Goal: Task Accomplishment & Management: Complete application form

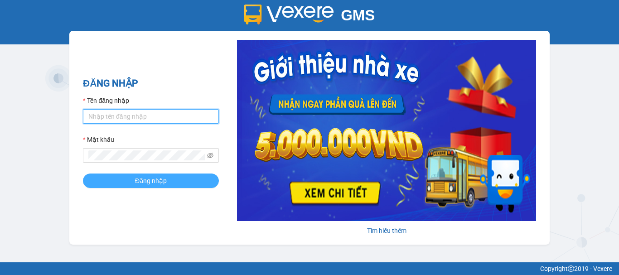
type input "dhvthh.xevn"
click at [191, 181] on button "Đăng nhập" at bounding box center [151, 181] width 136 height 15
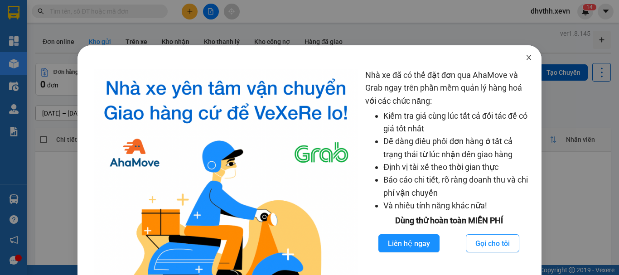
click at [526, 61] on icon "close" at bounding box center [529, 57] width 7 height 7
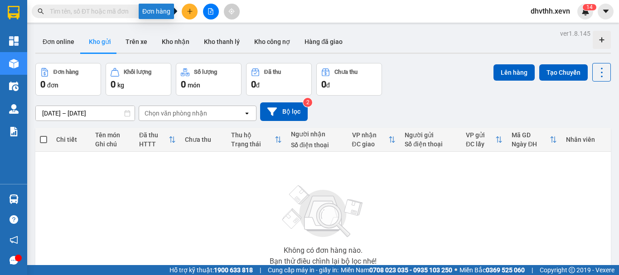
click at [187, 9] on icon "plus" at bounding box center [190, 11] width 6 height 6
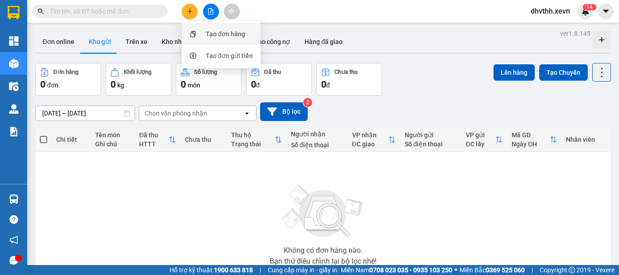
click at [215, 35] on div "Tạo đơn hàng" at bounding box center [225, 34] width 39 height 10
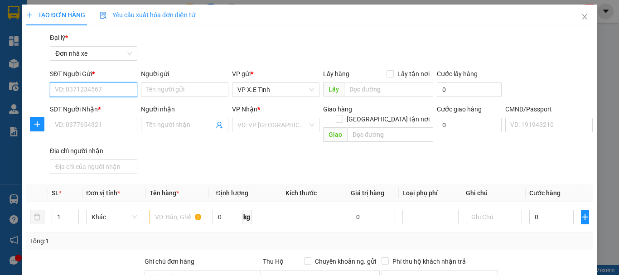
click at [93, 92] on input "SĐT Người Gửi *" at bounding box center [94, 90] width 88 height 15
paste input "Vũ Hồng Nam"
type input "Vũ Hồng Nam"
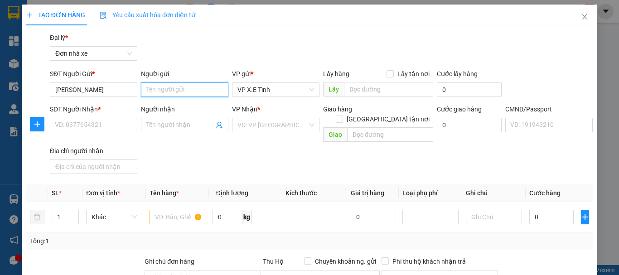
click at [181, 92] on input "Người gửi" at bounding box center [185, 90] width 88 height 15
paste input "Vũ Hồng Nam"
type input "Vũ Hồng Nam"
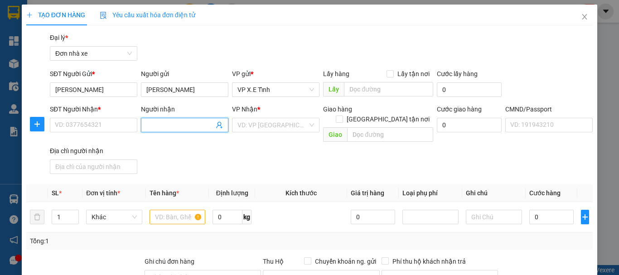
click at [170, 123] on input "Người nhận" at bounding box center [180, 125] width 68 height 10
paste input "Vũ Hồng Nam"
type input "Vũ Hồng Nam"
click at [102, 92] on input "Vũ Hồng Nam" at bounding box center [94, 90] width 88 height 15
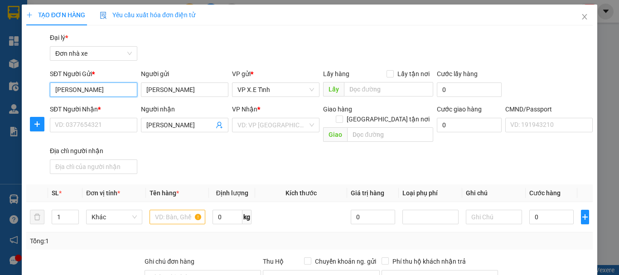
drag, startPoint x: 102, startPoint y: 92, endPoint x: 46, endPoint y: 90, distance: 56.7
click at [46, 90] on div "SĐT Người Gửi * Vũ Hồng Nam Vũ Hồng Nam Người gửi Vũ Hồng Nam VP gửi * VP X.E T…" at bounding box center [309, 85] width 569 height 32
paste input "0979251508"
type input "0979251508"
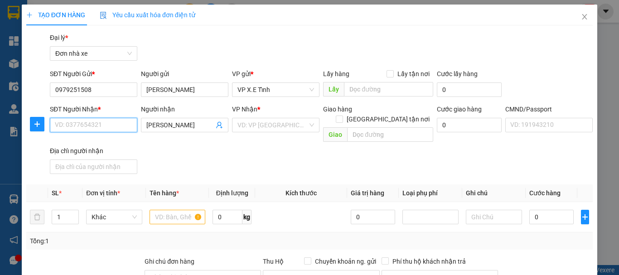
click at [93, 118] on input "SĐT Người Nhận *" at bounding box center [94, 125] width 88 height 15
click at [93, 122] on input "SĐT Người Nhận *" at bounding box center [94, 125] width 88 height 15
paste input "0979251508"
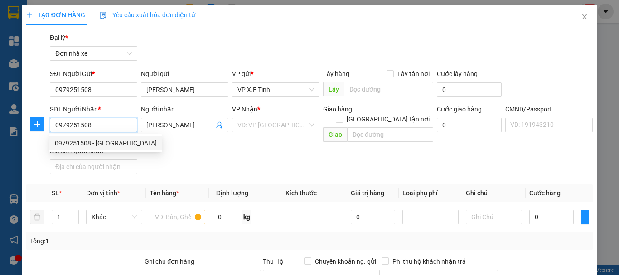
type input "0979251508"
click at [171, 146] on div "SĐT Người Nhận * 0979251508 Người nhận Vũ Hồng Nam VP Nhận * VD: VP Sài Gòn Gia…" at bounding box center [321, 140] width 547 height 73
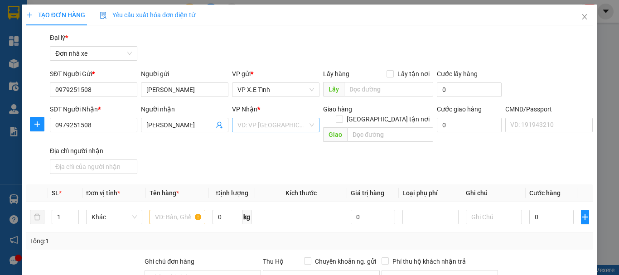
click at [275, 128] on input "search" at bounding box center [273, 125] width 70 height 14
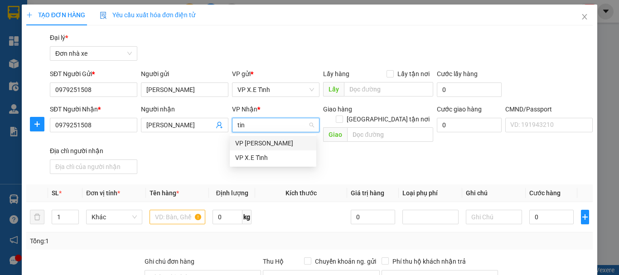
type input "tinh"
click at [267, 156] on div "VP X.E Tỉnh" at bounding box center [273, 158] width 76 height 10
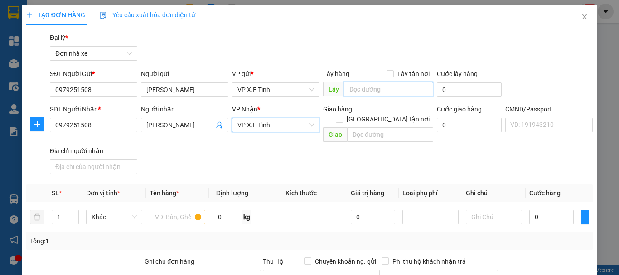
click at [386, 87] on input "text" at bounding box center [388, 89] width 89 height 15
click at [371, 91] on input "text" at bounding box center [388, 89] width 89 height 15
type input "D"
type input "Đồng Nai"
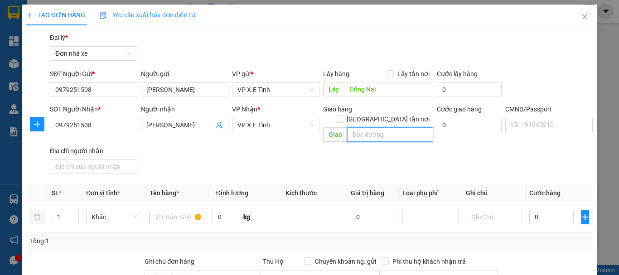
click at [372, 127] on input "text" at bounding box center [390, 134] width 86 height 15
type input "Hà Nội"
click at [370, 152] on div "SĐT Người Nhận * 0979251508 Người nhận Vũ Hồng Nam VP Nhận * VP X.E Tỉnh Giao h…" at bounding box center [321, 140] width 547 height 73
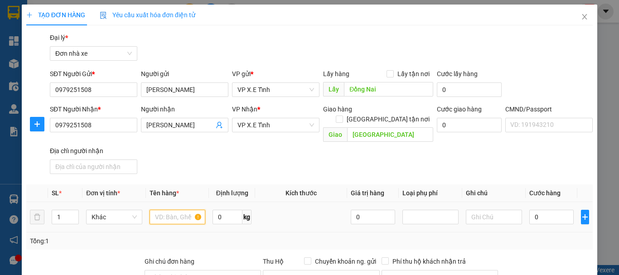
click at [180, 210] on input "text" at bounding box center [178, 217] width 56 height 15
type input "Hoa Quả"
click at [319, 161] on div "SĐT Người Nhận * 0979251508 Người nhận Vũ Hồng Nam VP Nhận * VP X.E Tỉnh Giao h…" at bounding box center [321, 140] width 547 height 73
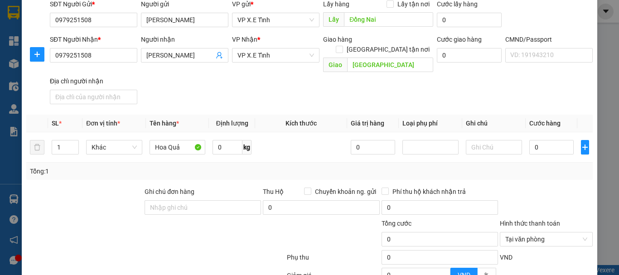
scroll to position [151, 0]
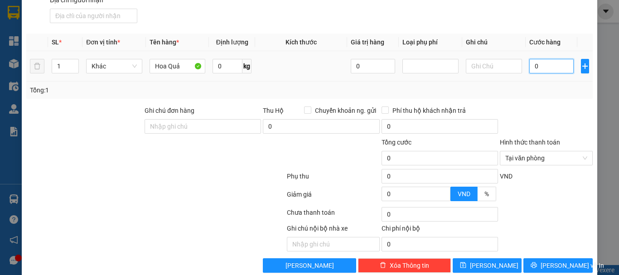
click at [543, 61] on input "0" at bounding box center [552, 66] width 44 height 15
type input "1"
type input "14"
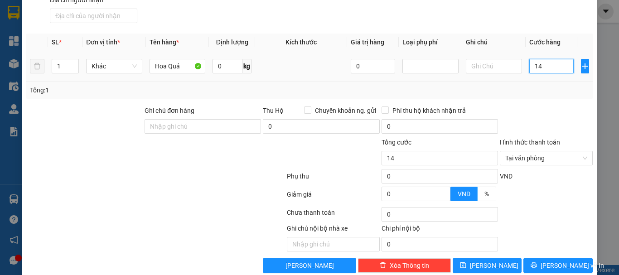
type input "140"
type input "1.400"
type input "14.000"
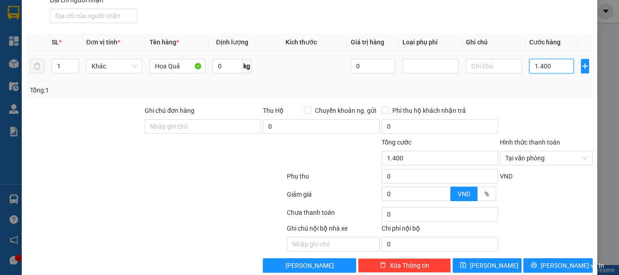
type input "14.000"
type input "140.000"
type input "1.400.000"
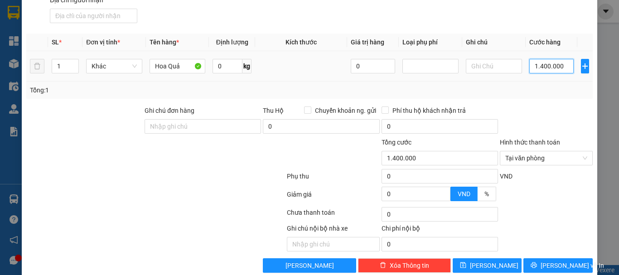
type input "14.000.000"
click at [526, 91] on div "Transit Pickup Surcharge Ids Transit Deliver Surcharge Ids Transit Deliver Surc…" at bounding box center [309, 77] width 567 height 391
type input "14.000.000"
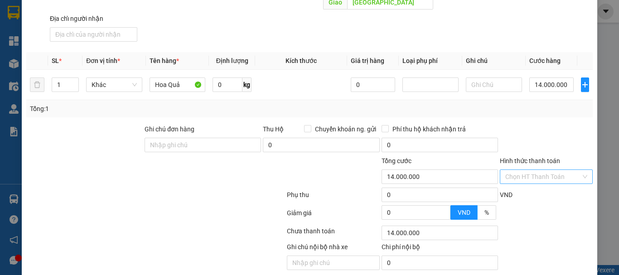
scroll to position [156, 0]
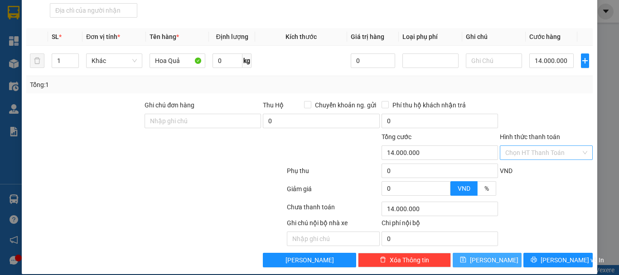
click at [487, 255] on span "Lưu" at bounding box center [494, 260] width 49 height 10
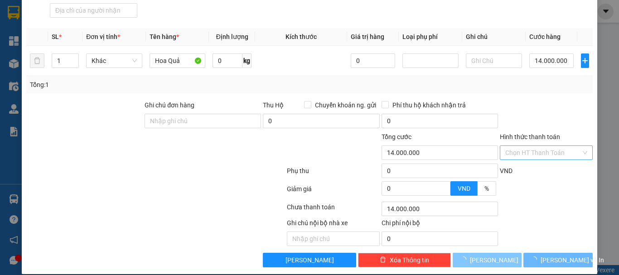
type input "0"
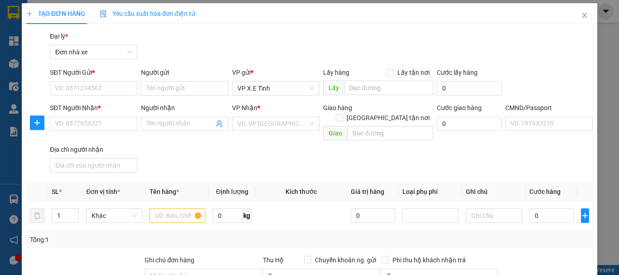
scroll to position [0, 0]
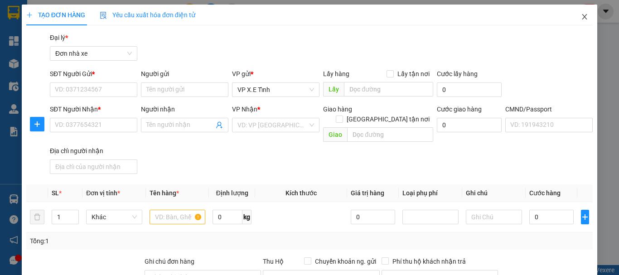
click at [581, 18] on icon "close" at bounding box center [584, 16] width 7 height 7
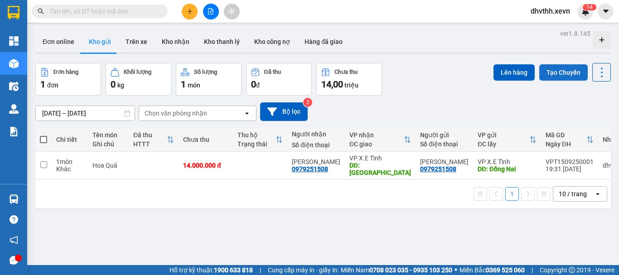
click at [553, 73] on button "Tạo Chuyến" at bounding box center [564, 72] width 49 height 16
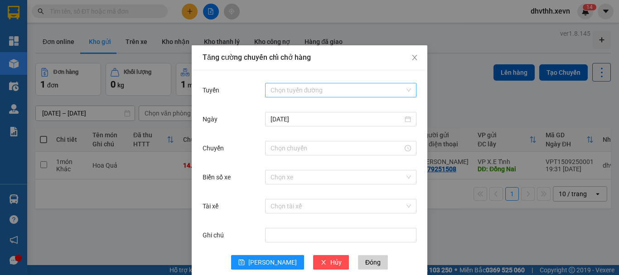
click at [328, 89] on input "Tuyến" at bounding box center [338, 90] width 134 height 14
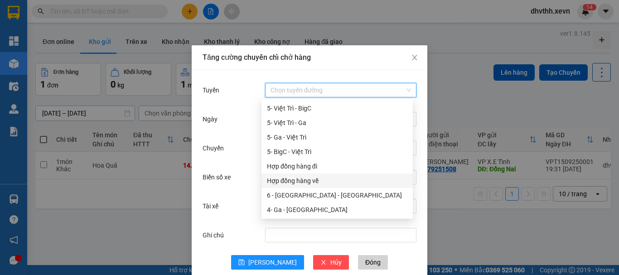
click at [320, 185] on div "Hợp đồng hàng về" at bounding box center [337, 181] width 141 height 10
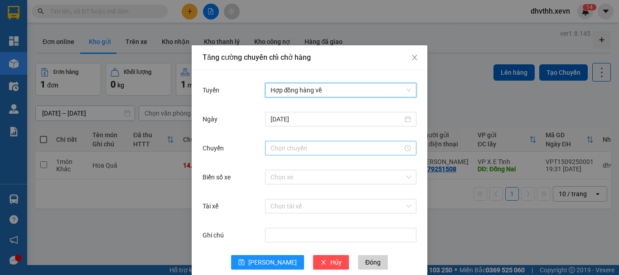
click at [330, 151] on input "Chuyến" at bounding box center [337, 148] width 132 height 10
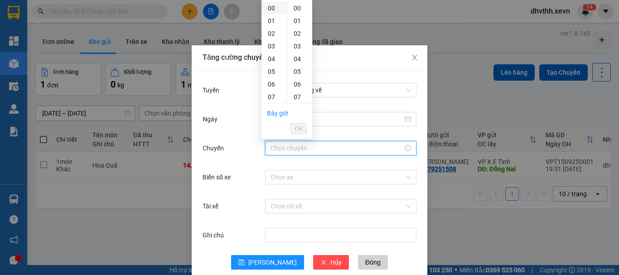
click at [278, 8] on div "00" at bounding box center [274, 8] width 25 height 13
type input "00:00"
click at [296, 130] on span "OK" at bounding box center [299, 129] width 9 height 10
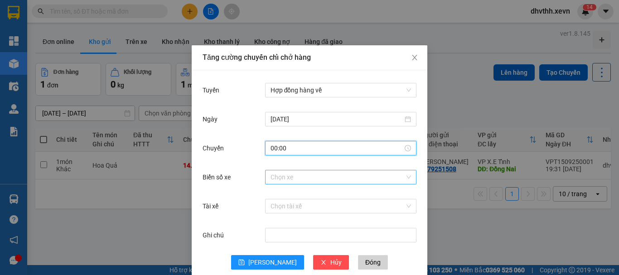
click at [291, 176] on input "Biển số xe" at bounding box center [338, 177] width 134 height 14
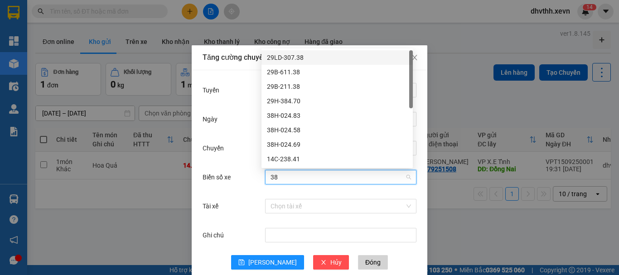
type input "383"
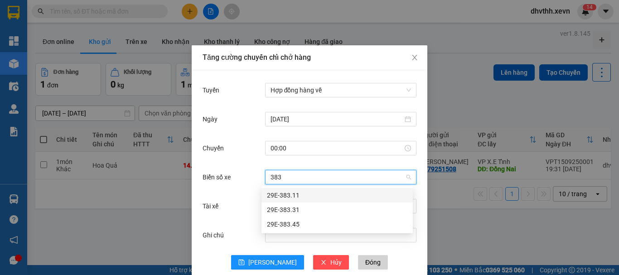
click at [341, 195] on div "29E-383.11" at bounding box center [337, 195] width 141 height 10
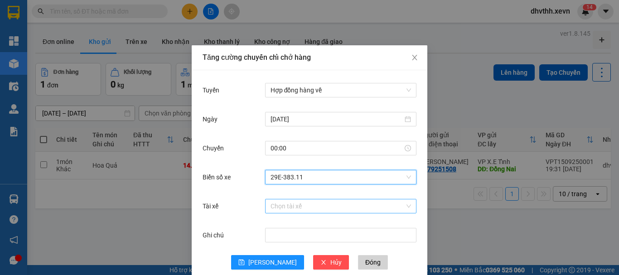
click at [292, 209] on input "Tài xế" at bounding box center [338, 207] width 134 height 14
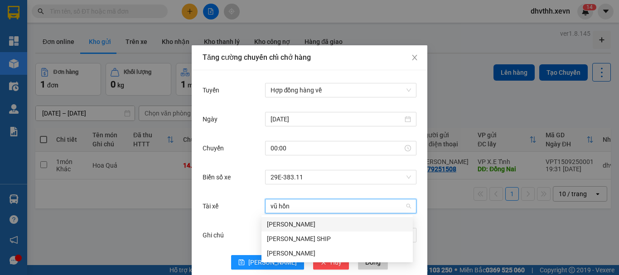
type input "vũ hồng"
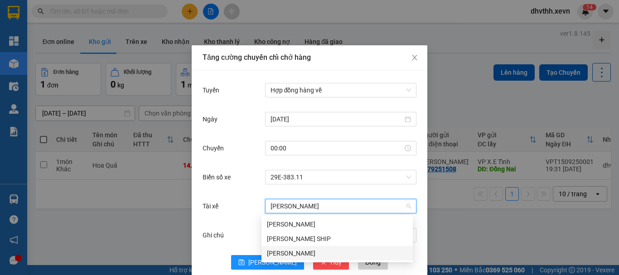
click at [290, 249] on div "Vũ Hồng Nam" at bounding box center [337, 253] width 141 height 10
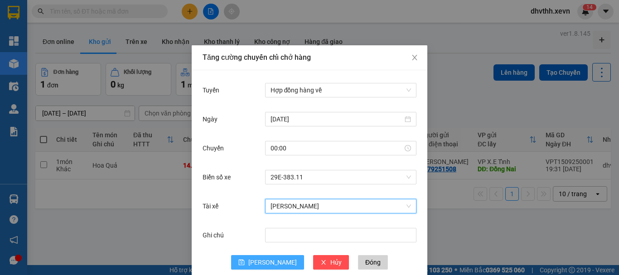
click at [265, 264] on span "Lưu" at bounding box center [272, 263] width 49 height 10
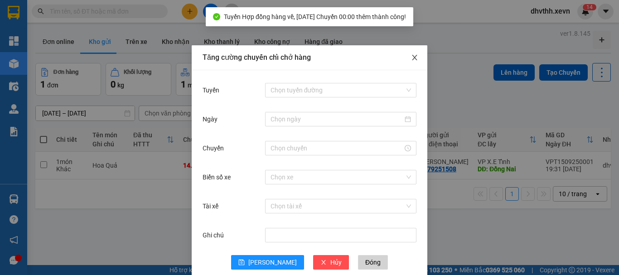
click at [414, 52] on span "Close" at bounding box center [414, 57] width 25 height 25
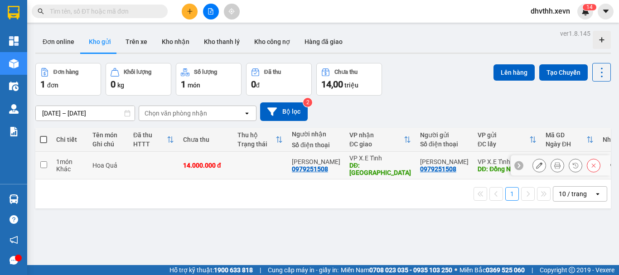
click at [42, 161] on input "checkbox" at bounding box center [43, 164] width 7 height 7
checkbox input "true"
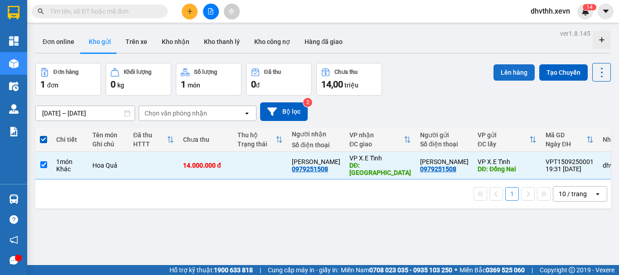
click at [510, 75] on button "Lên hàng" at bounding box center [514, 72] width 41 height 16
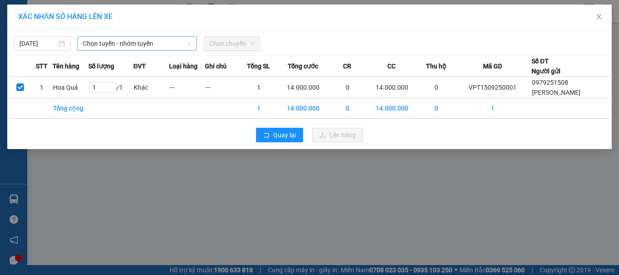
click at [167, 43] on span "Chọn tuyến - nhóm tuyến" at bounding box center [137, 44] width 108 height 14
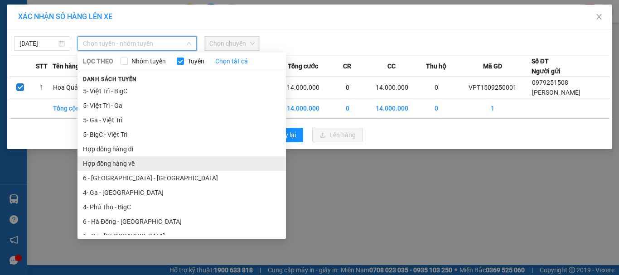
click at [129, 161] on li "Hợp đồng hàng về" at bounding box center [182, 163] width 209 height 15
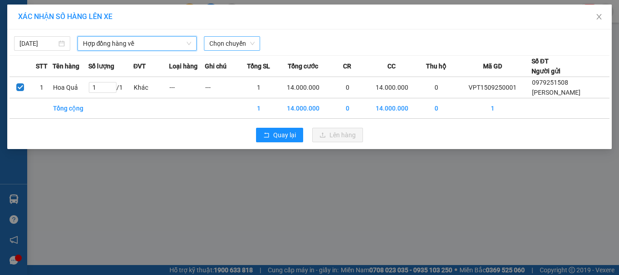
click at [255, 44] on div "Chọn chuyến" at bounding box center [232, 43] width 56 height 15
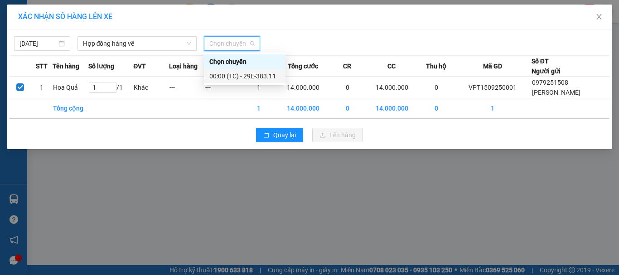
click at [254, 77] on div "00:00 (TC) - 29E-383.11" at bounding box center [244, 76] width 71 height 10
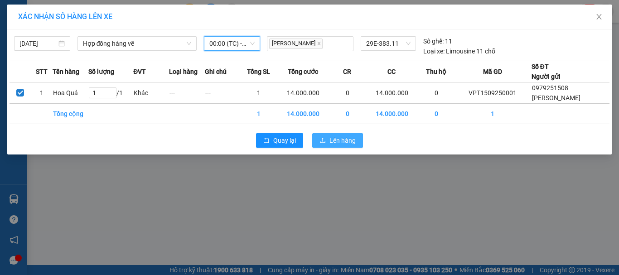
click at [351, 143] on span "Lên hàng" at bounding box center [343, 141] width 26 height 10
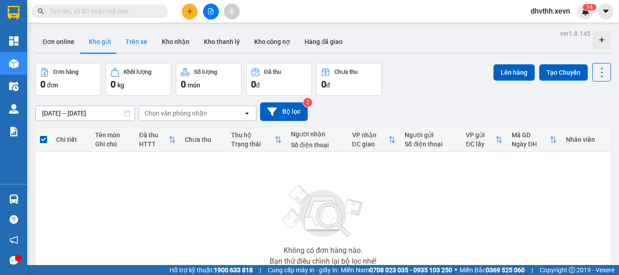
click at [144, 43] on button "Trên xe" at bounding box center [136, 42] width 36 height 22
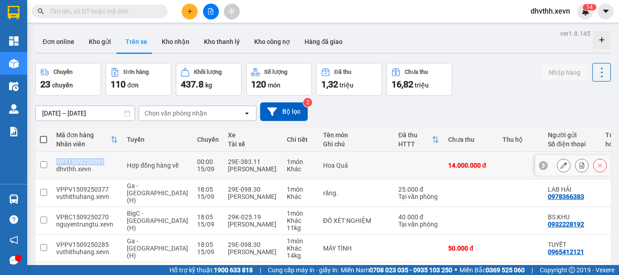
drag, startPoint x: 104, startPoint y: 157, endPoint x: 56, endPoint y: 157, distance: 48.5
click at [56, 157] on td "VPT1509250001 dhvthh.xevn" at bounding box center [87, 166] width 71 height 28
checkbox input "true"
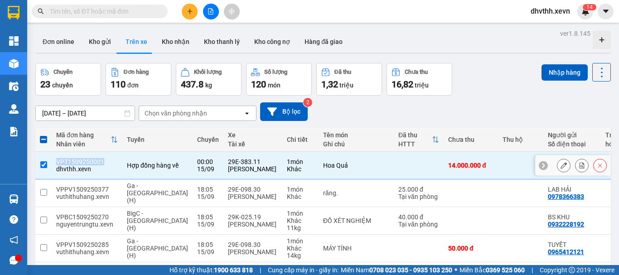
copy div "VPT1509250001"
